Goal: Task Accomplishment & Management: Manage account settings

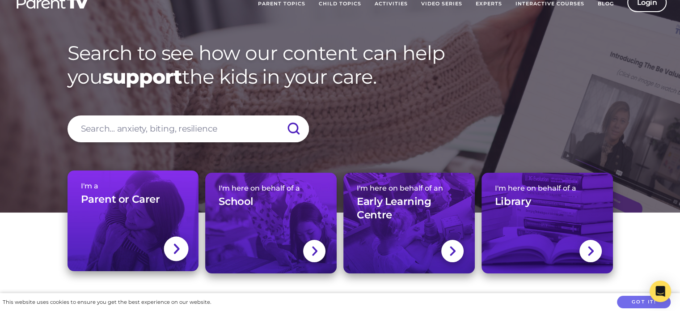
scroll to position [31, 0]
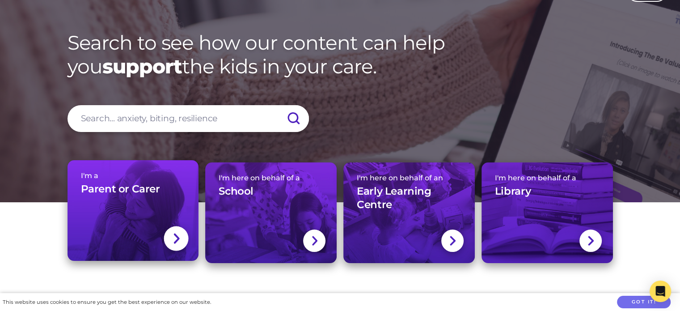
click at [144, 214] on link "I'm a Parent or Carer" at bounding box center [133, 210] width 131 height 101
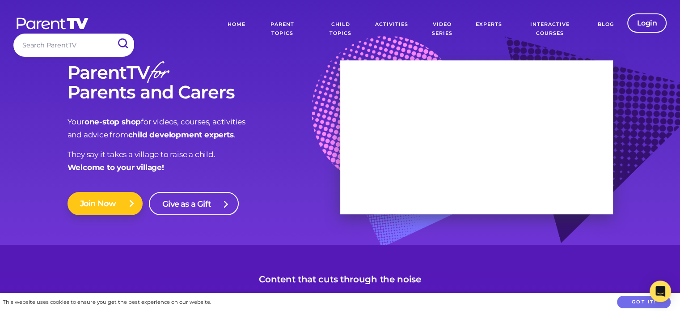
click at [104, 202] on link "Join Now" at bounding box center [106, 203] width 76 height 23
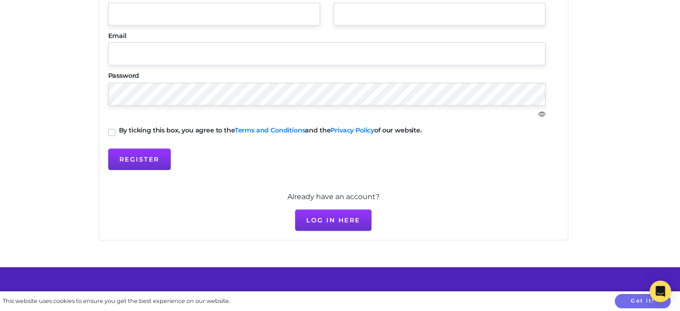
scroll to position [234, 0]
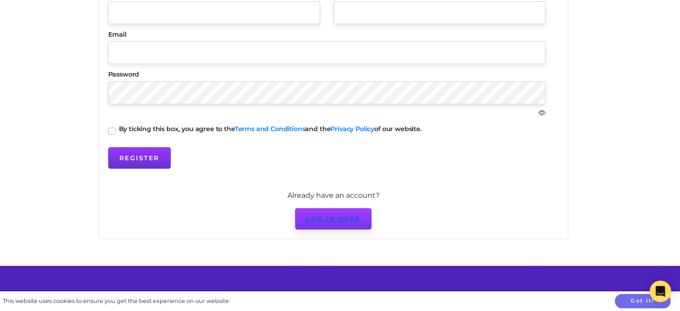
click at [355, 217] on link "Log in here" at bounding box center [333, 218] width 76 height 21
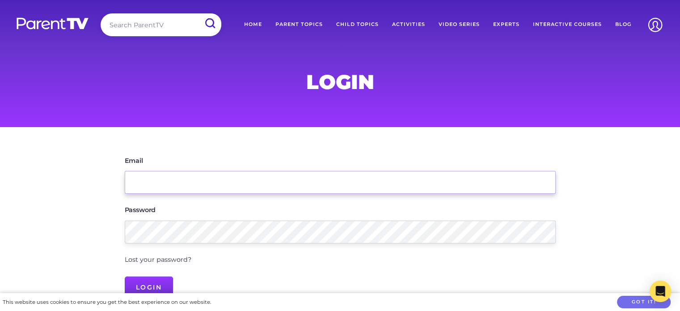
click at [218, 183] on input "Email" at bounding box center [340, 182] width 431 height 23
type input "hippycoordinator@miimi.org.au"
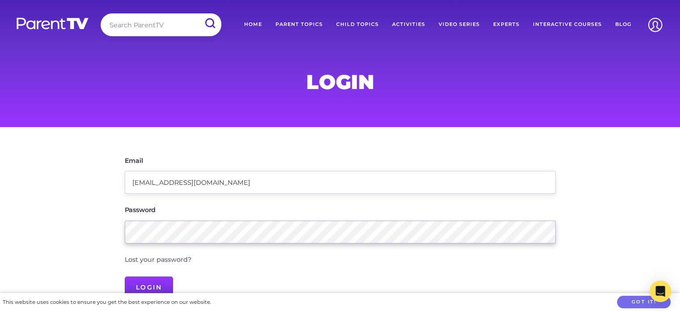
scroll to position [8, 0]
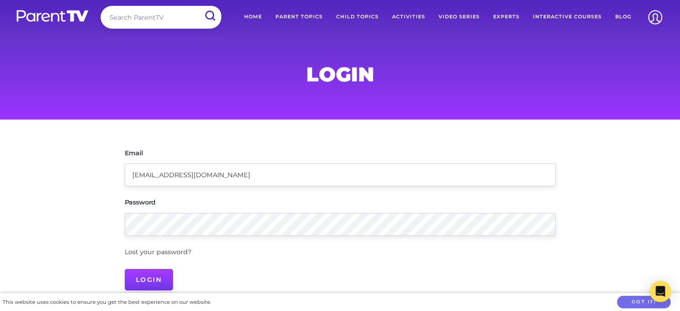
click at [142, 277] on input "Login" at bounding box center [149, 279] width 49 height 21
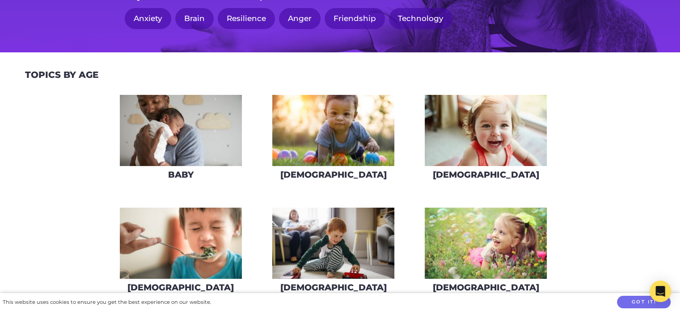
scroll to position [293, 0]
click at [337, 207] on img at bounding box center [333, 242] width 122 height 71
